Goal: Book appointment/travel/reservation

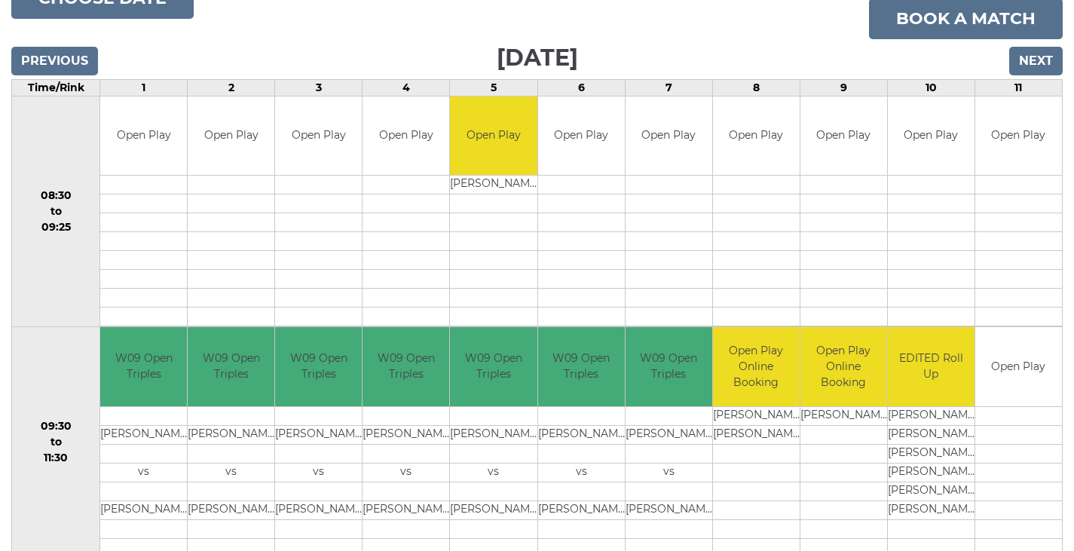
scroll to position [151, 0]
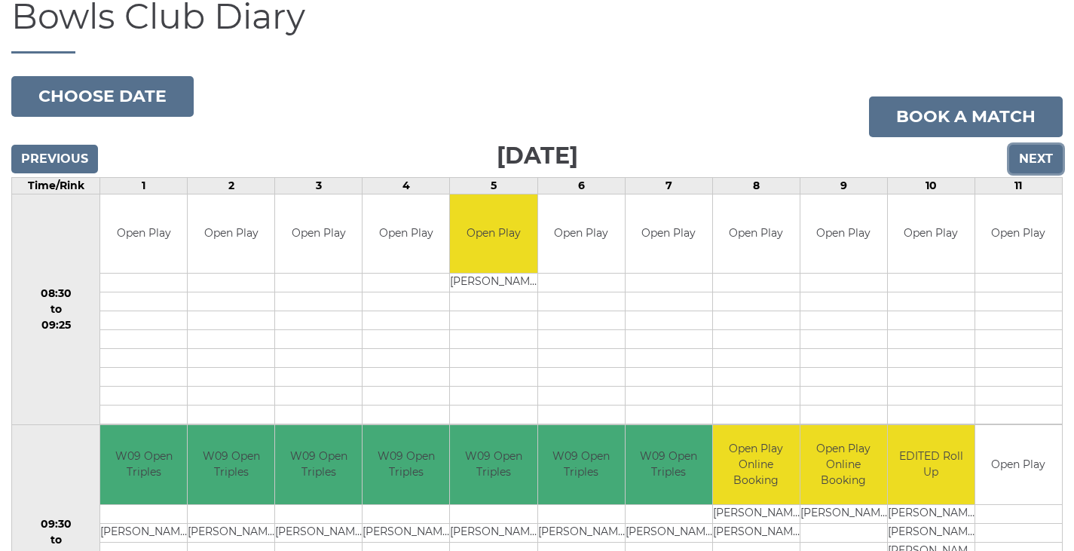
click at [1045, 158] on input "Next" at bounding box center [1035, 159] width 53 height 29
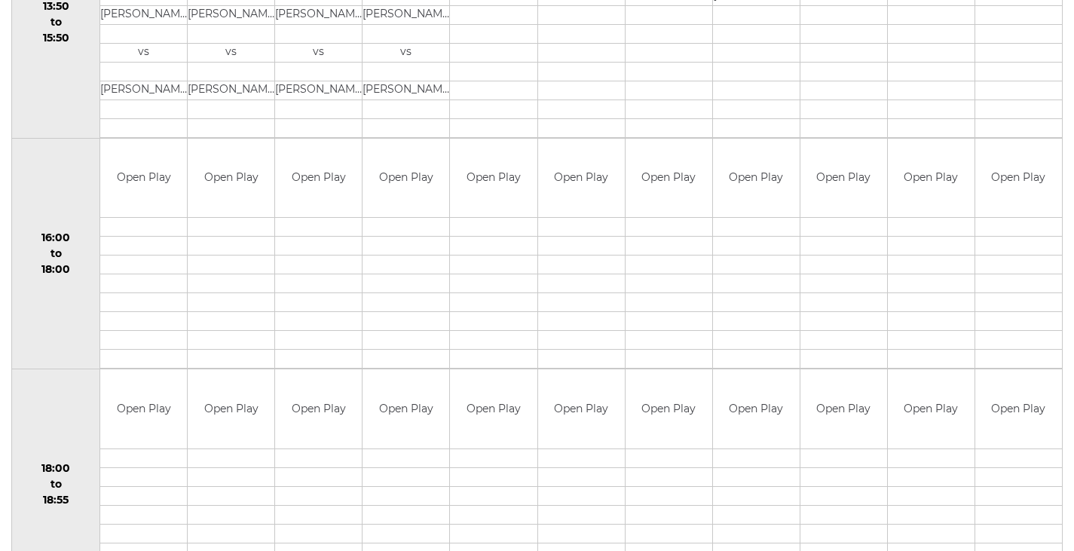
scroll to position [1055, 0]
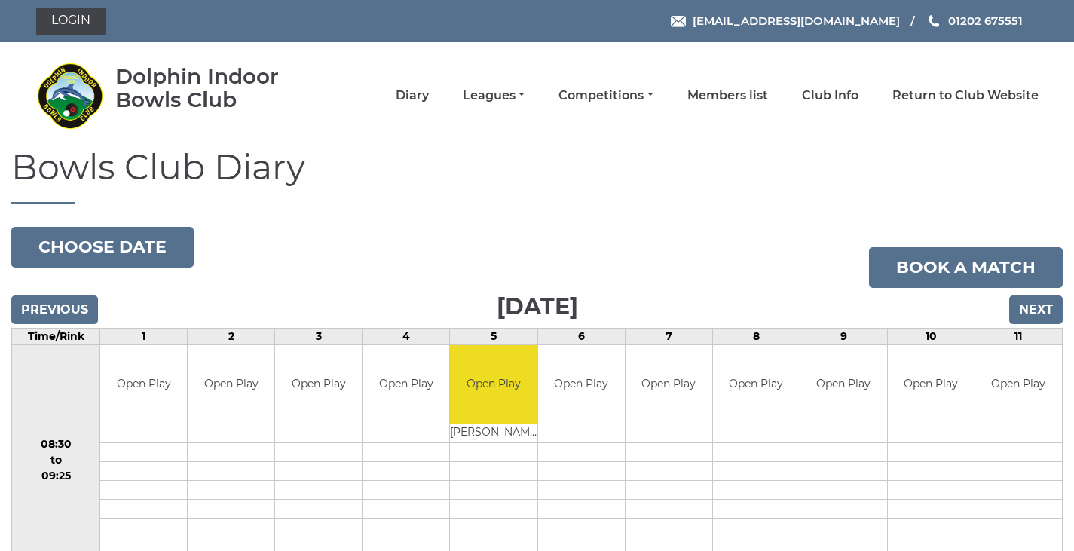
scroll to position [151, 0]
